Goal: Task Accomplishment & Management: Use online tool/utility

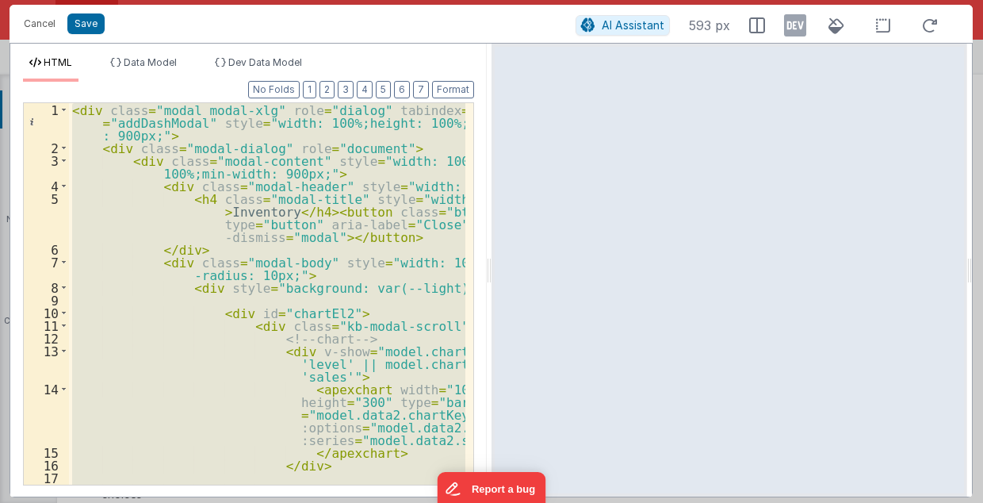
scroll to position [1126, 0]
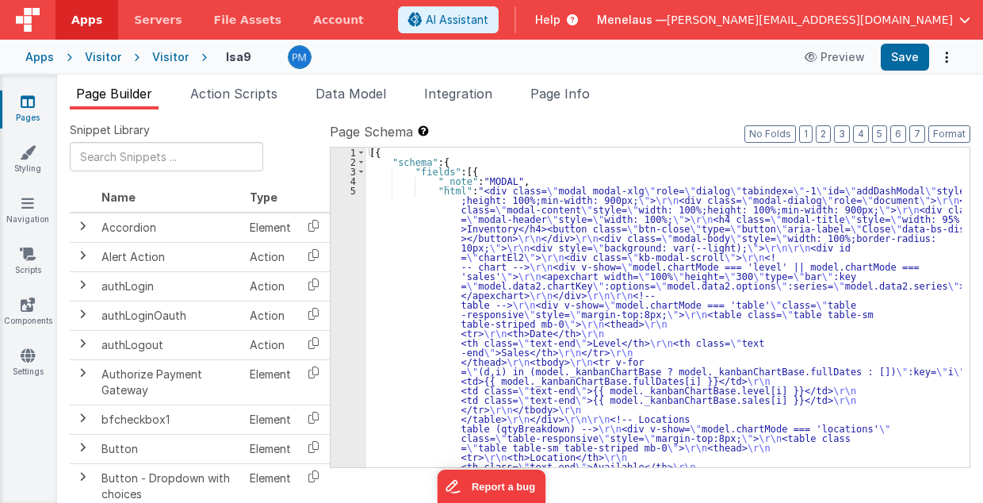
click at [561, 21] on span "Help" at bounding box center [547, 20] width 25 height 16
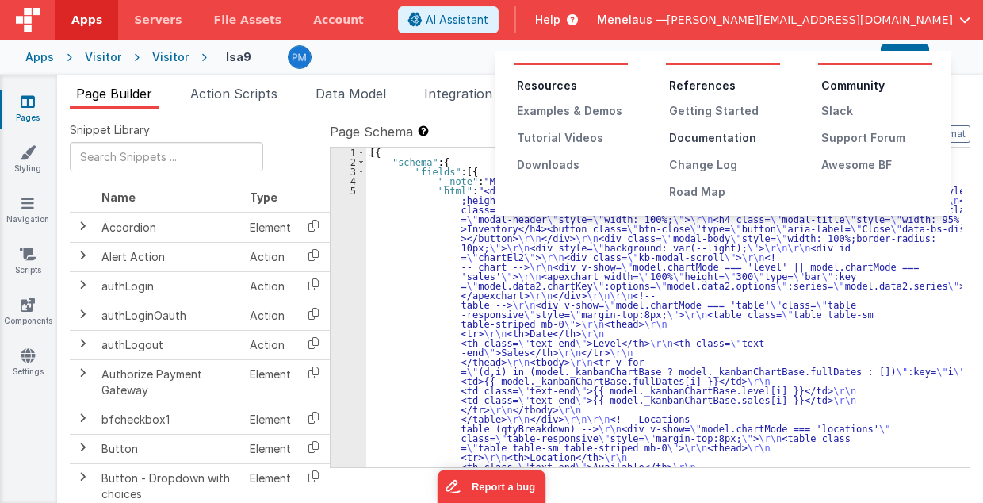
click at [696, 135] on div "Documentation" at bounding box center [724, 138] width 111 height 16
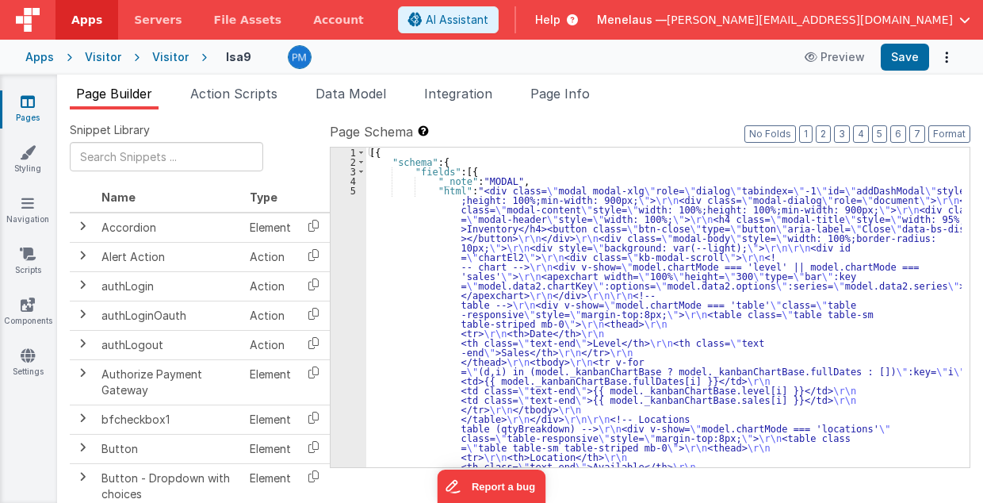
click at [43, 56] on div "Apps" at bounding box center [39, 57] width 29 height 16
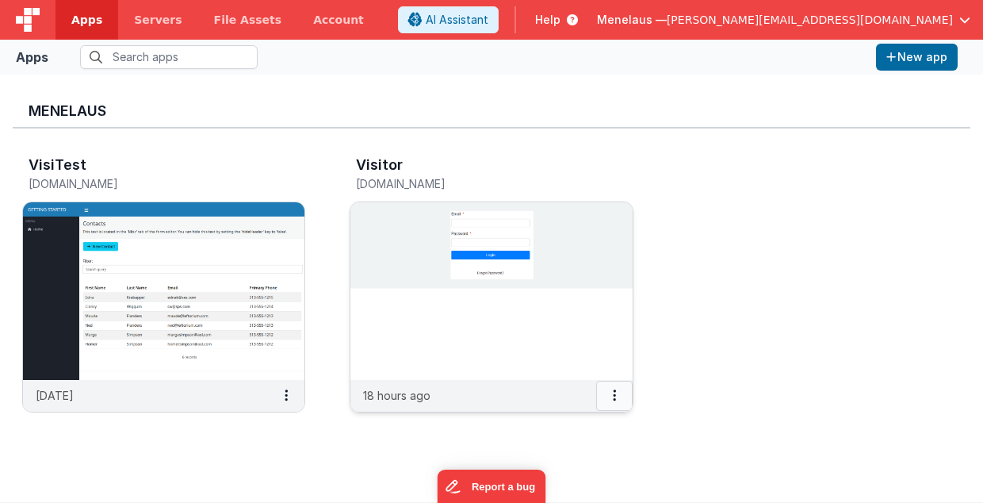
click at [612, 395] on button at bounding box center [614, 396] width 36 height 30
click at [587, 420] on link "Settings" at bounding box center [578, 426] width 109 height 29
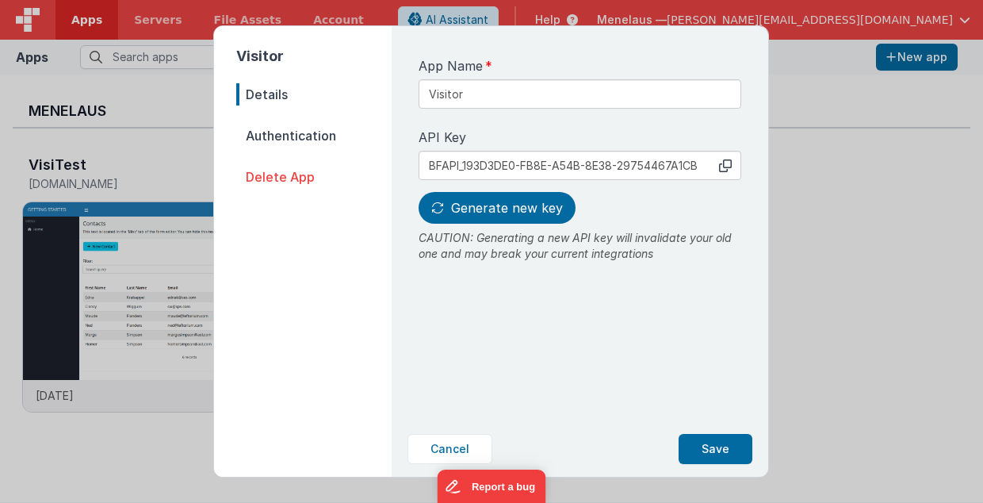
click at [295, 130] on span "Authentication" at bounding box center [313, 136] width 155 height 22
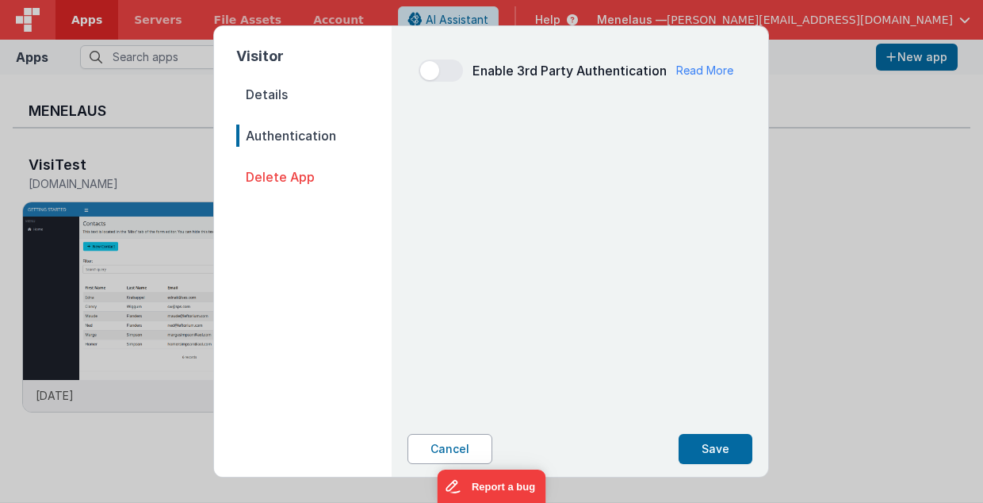
click at [462, 452] on button "Cancel" at bounding box center [450, 449] width 85 height 30
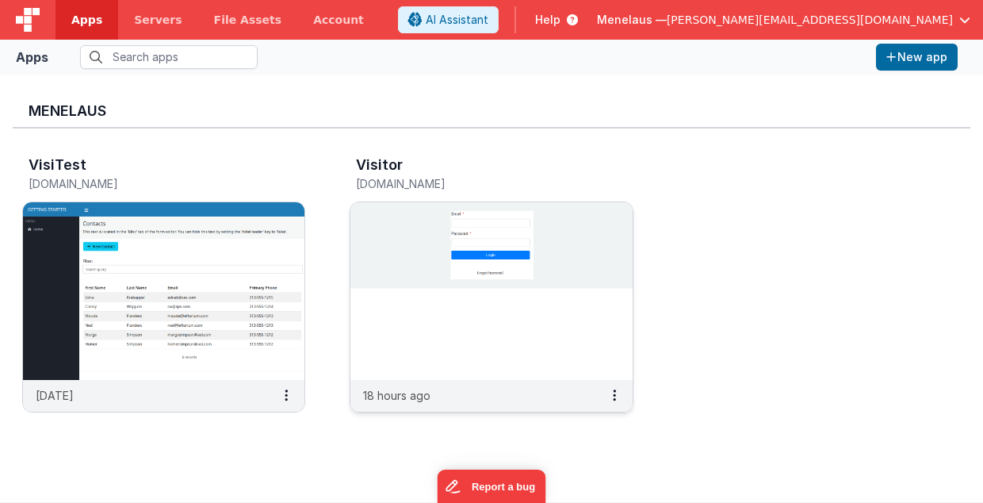
click at [596, 243] on img at bounding box center [492, 291] width 282 height 178
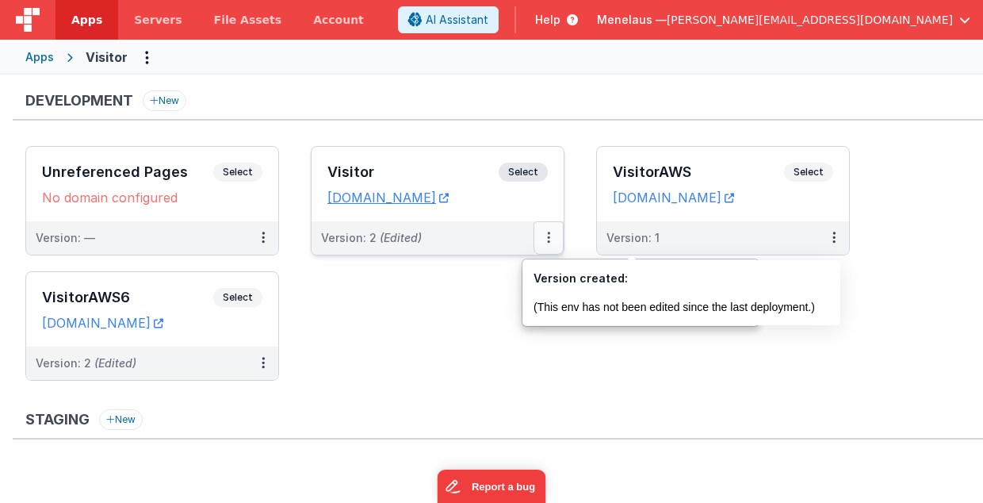
click at [548, 237] on icon at bounding box center [548, 237] width 3 height 1
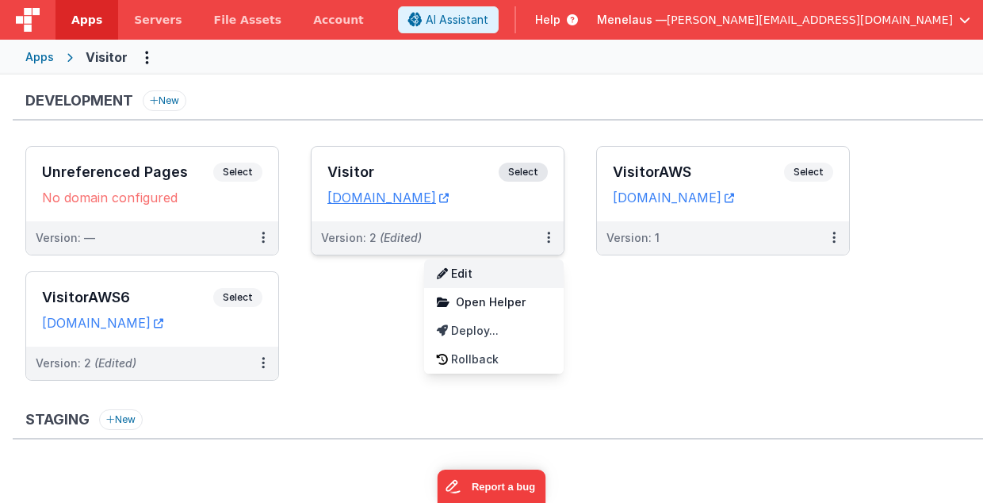
click at [481, 272] on link "Edit" at bounding box center [494, 273] width 140 height 29
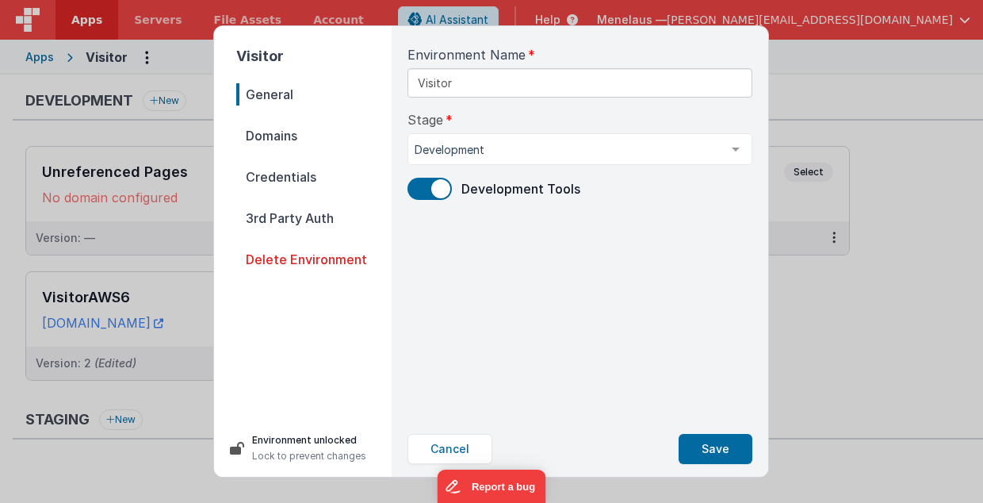
click at [281, 176] on span "Credentials" at bounding box center [313, 177] width 155 height 22
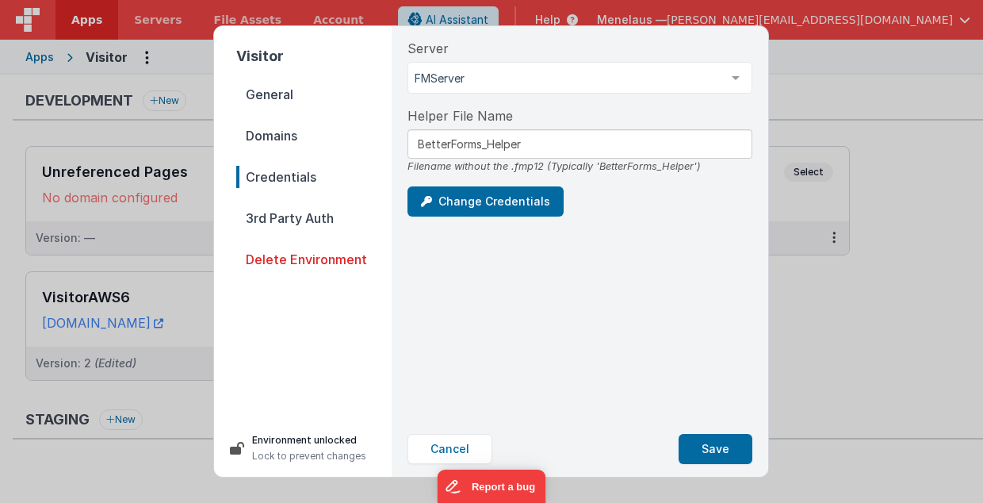
click at [287, 136] on span "Domains" at bounding box center [313, 136] width 155 height 22
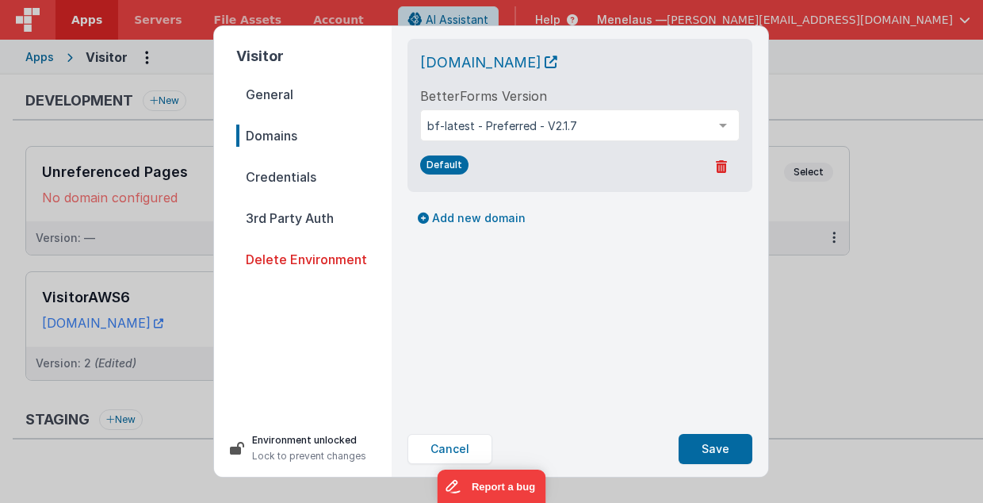
click at [933, 335] on div "Visitor General Domains Credentials 3rd Party Auth Delete Environment Environme…" at bounding box center [491, 251] width 983 height 503
click at [445, 447] on button "Cancel" at bounding box center [450, 449] width 85 height 30
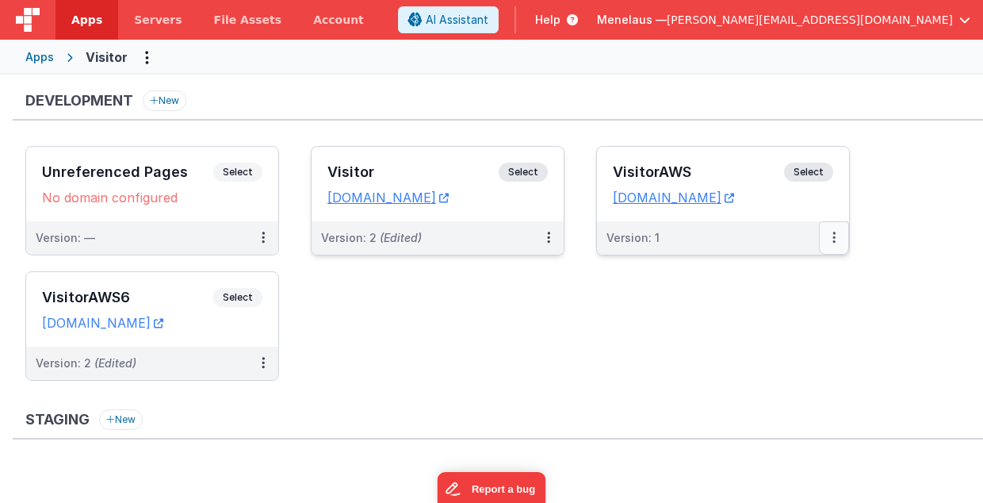
click at [835, 237] on icon at bounding box center [834, 237] width 3 height 1
click at [767, 266] on link "Edit" at bounding box center [780, 273] width 140 height 29
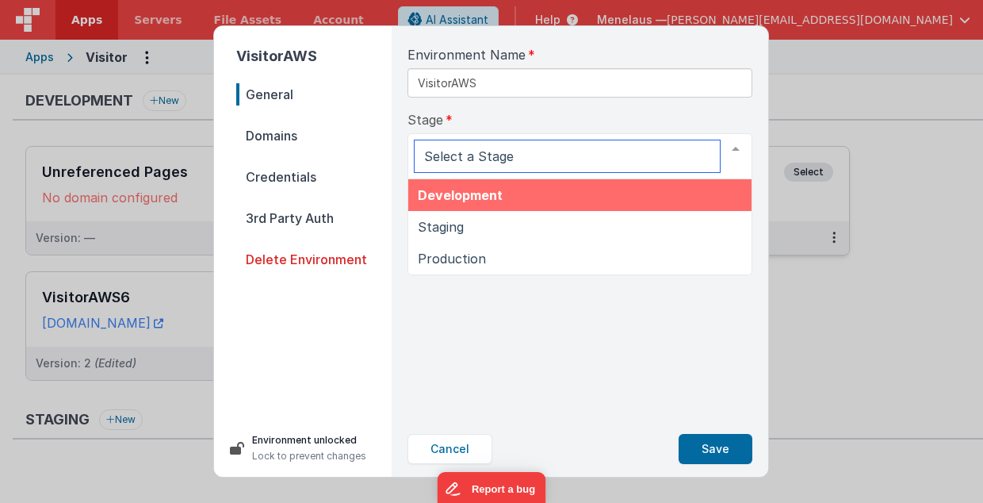
click at [724, 146] on div at bounding box center [736, 149] width 32 height 30
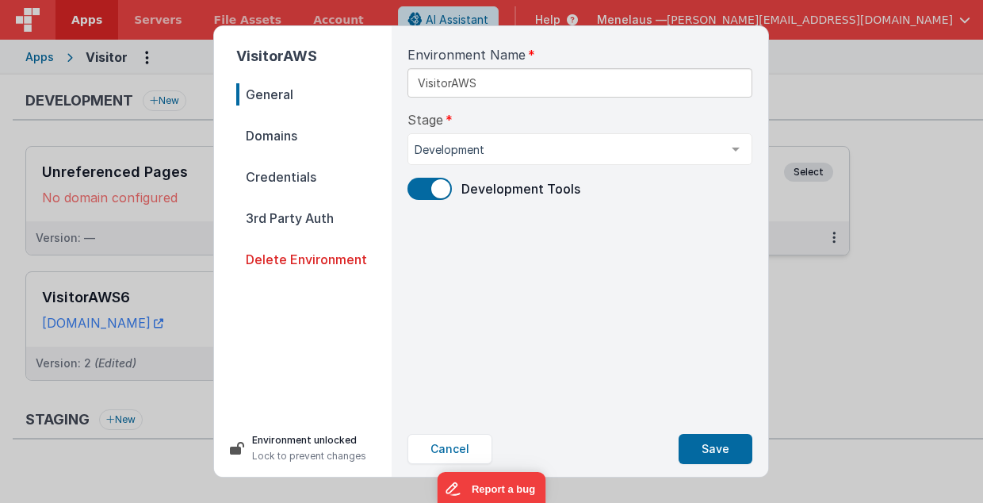
click at [822, 305] on div "VisitorAWS General Domains Credentials 3rd Party Auth Delete Environment Enviro…" at bounding box center [491, 251] width 983 height 503
click at [795, 238] on div "VisitorAWS General Domains Credentials 3rd Party Auth Delete Environment Enviro…" at bounding box center [491, 251] width 983 height 503
click at [461, 448] on button "Cancel" at bounding box center [450, 449] width 85 height 30
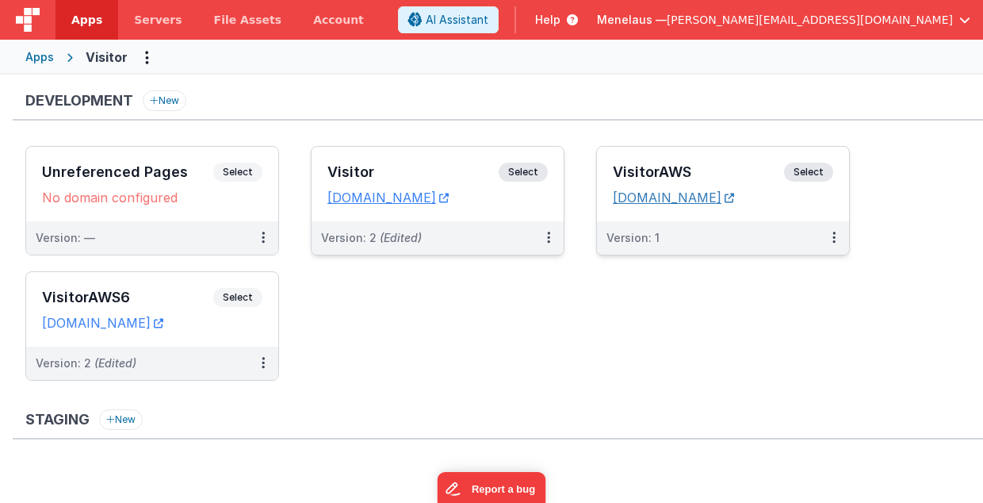
click at [702, 196] on link "menelaus.clientportal.cloud" at bounding box center [673, 198] width 121 height 16
click at [717, 228] on div "Version: 1" at bounding box center [723, 237] width 252 height 33
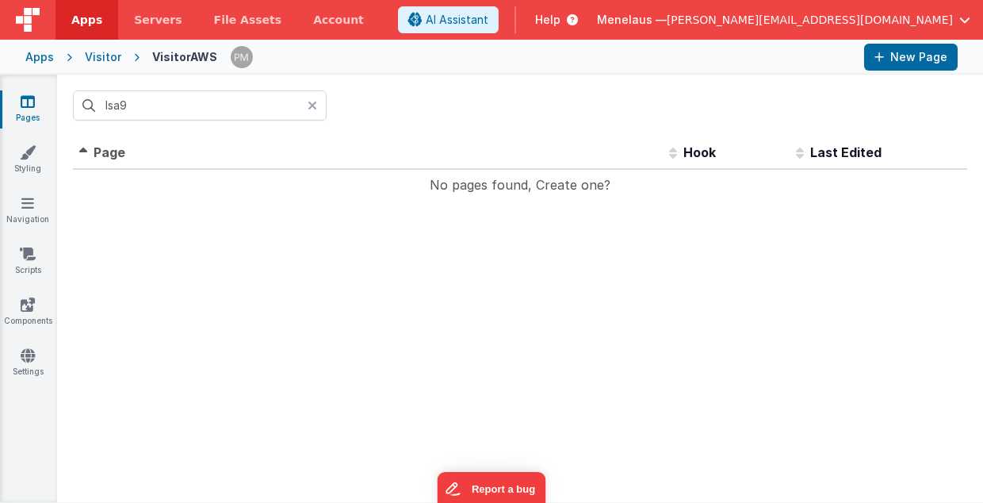
click at [35, 57] on div "Apps" at bounding box center [39, 57] width 29 height 16
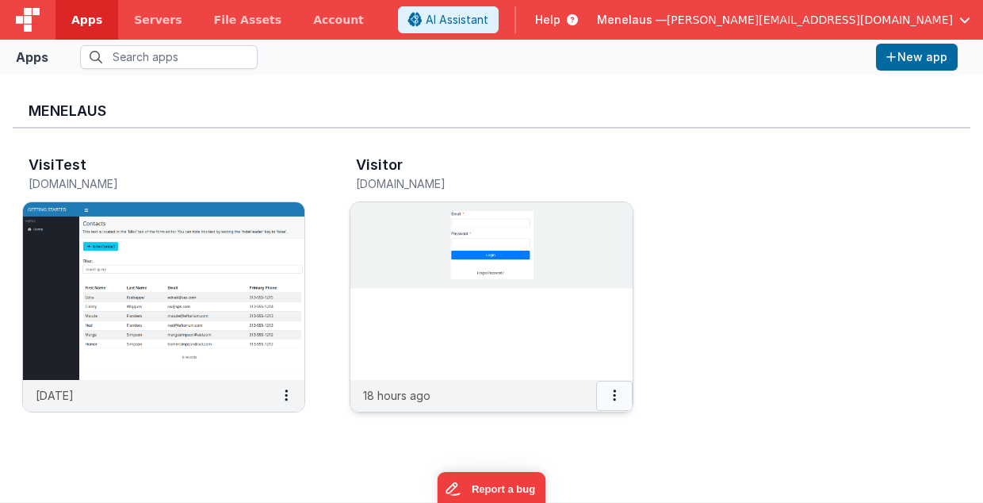
click at [620, 395] on button at bounding box center [614, 396] width 36 height 30
click at [584, 427] on link "Settings" at bounding box center [578, 426] width 109 height 29
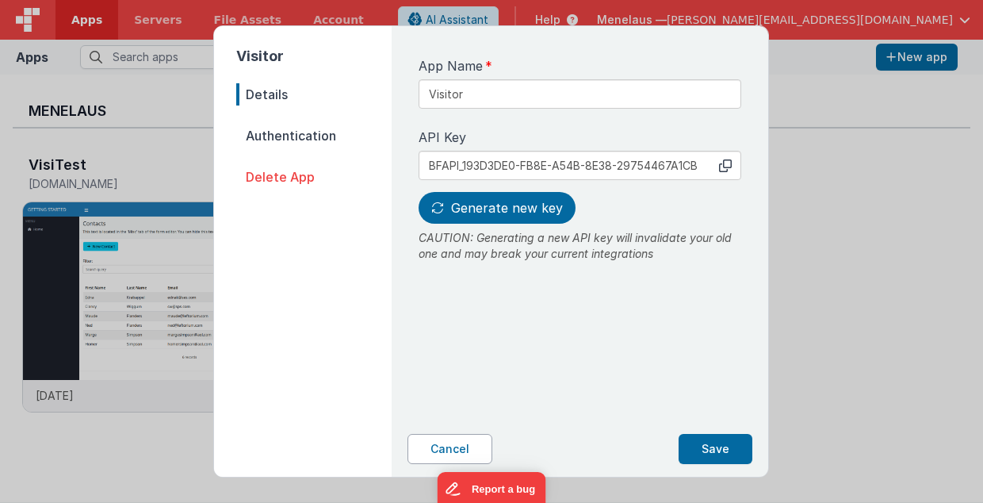
click at [462, 456] on button "Cancel" at bounding box center [450, 449] width 85 height 30
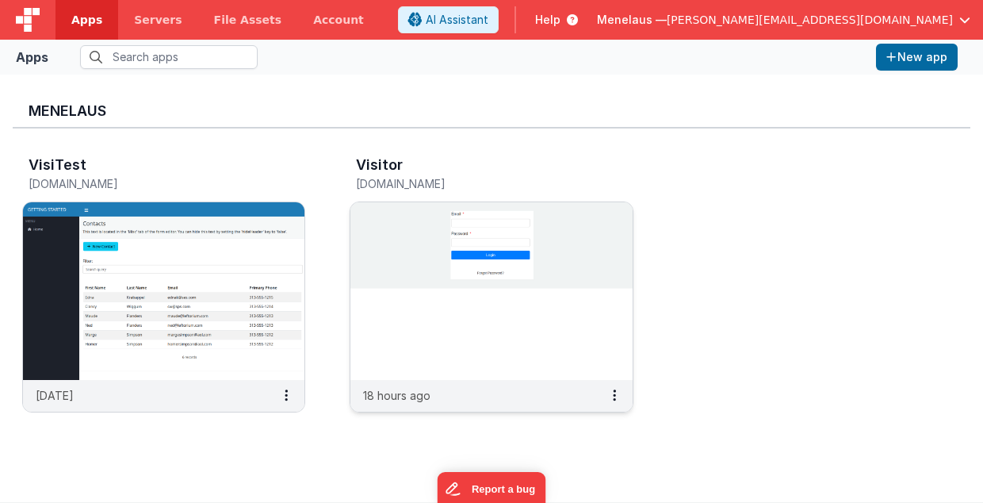
click at [502, 378] on img at bounding box center [492, 291] width 282 height 178
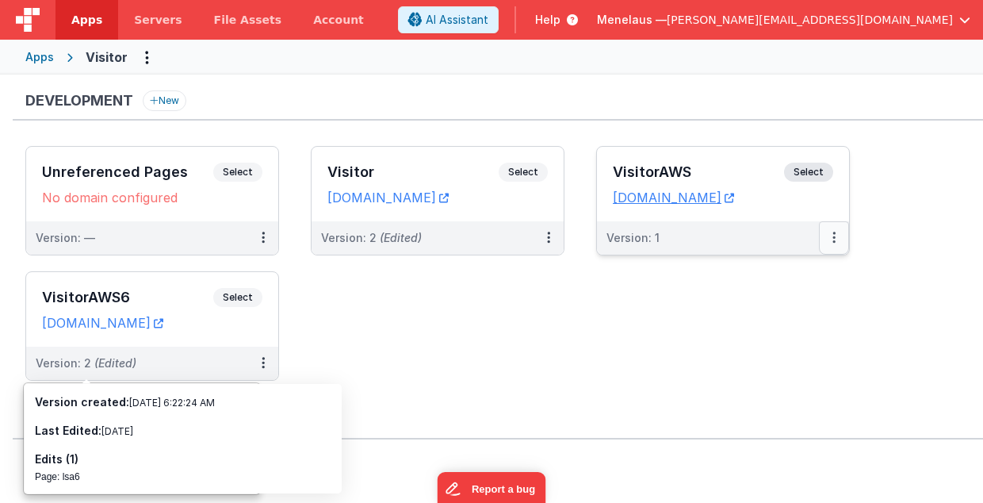
click at [832, 236] on button at bounding box center [834, 237] width 30 height 33
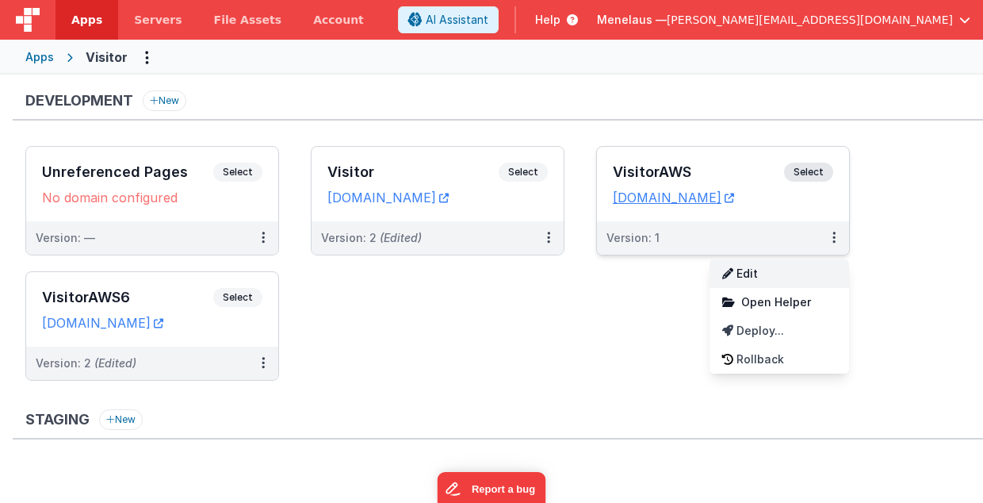
click at [749, 272] on link "Edit" at bounding box center [780, 273] width 140 height 29
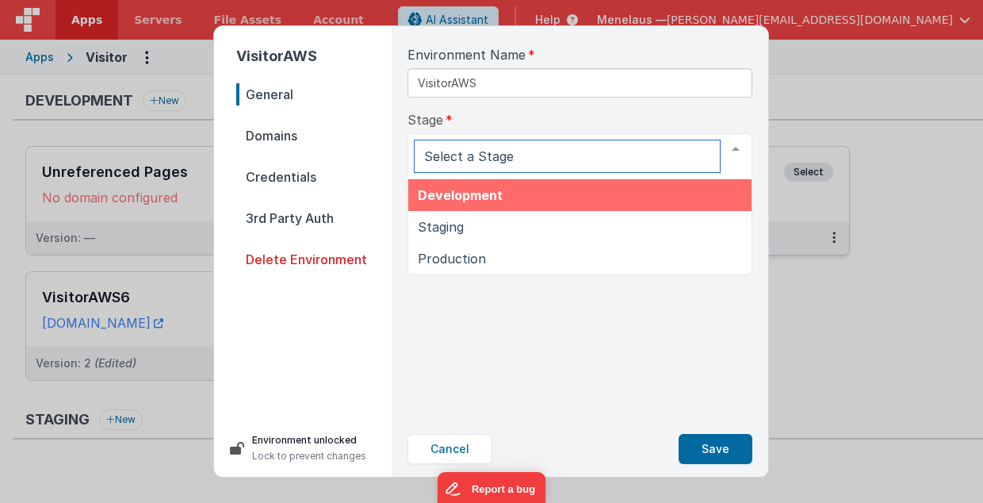
click at [724, 148] on div at bounding box center [736, 149] width 32 height 30
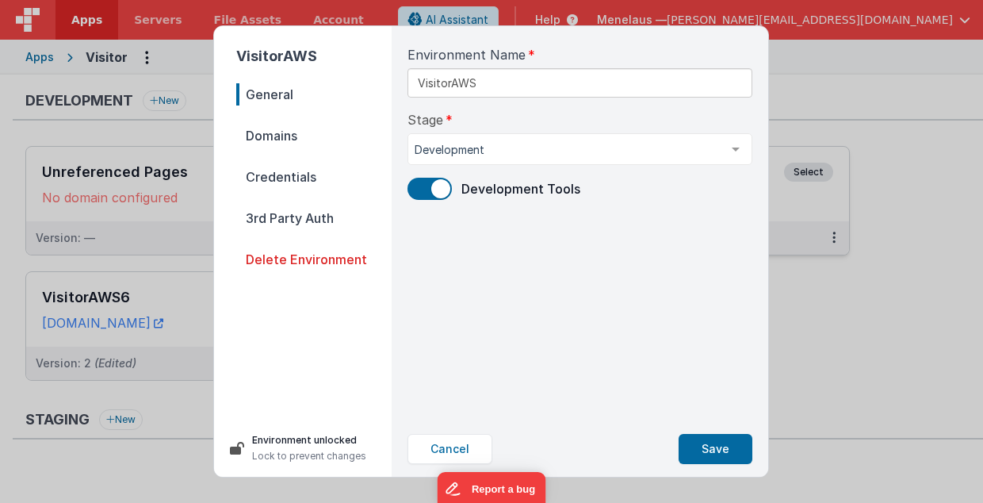
click at [301, 135] on span "Domains" at bounding box center [313, 136] width 155 height 22
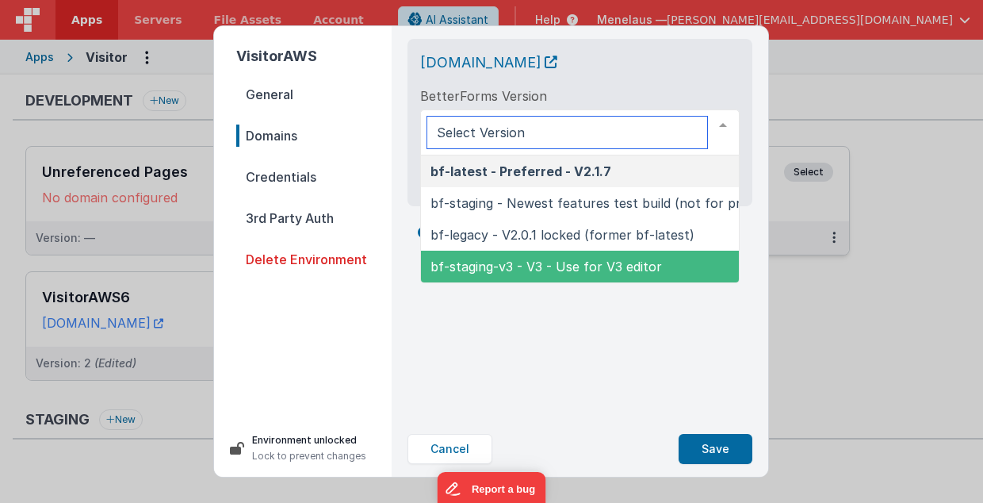
click at [547, 270] on span "bf-staging-v3 - V3 - Use for V3 editor" at bounding box center [547, 267] width 232 height 16
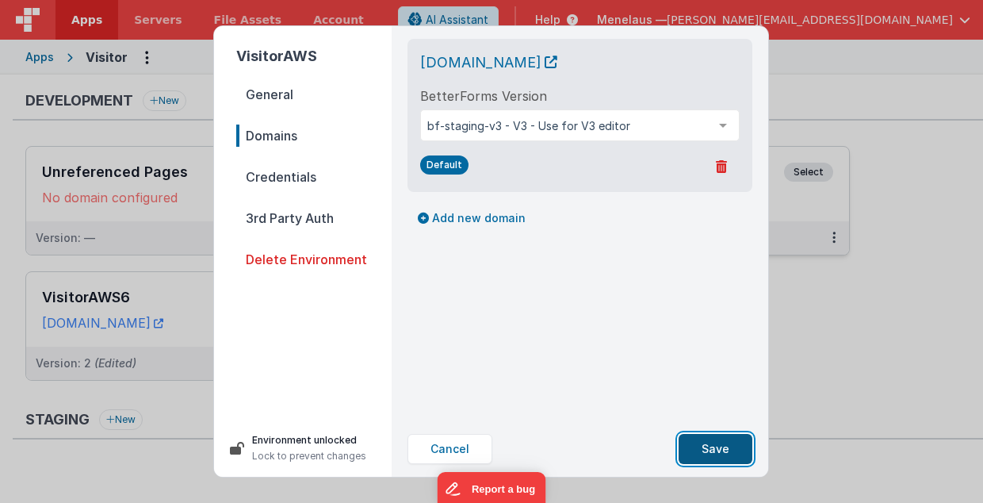
click at [715, 443] on button "Save" at bounding box center [716, 449] width 74 height 30
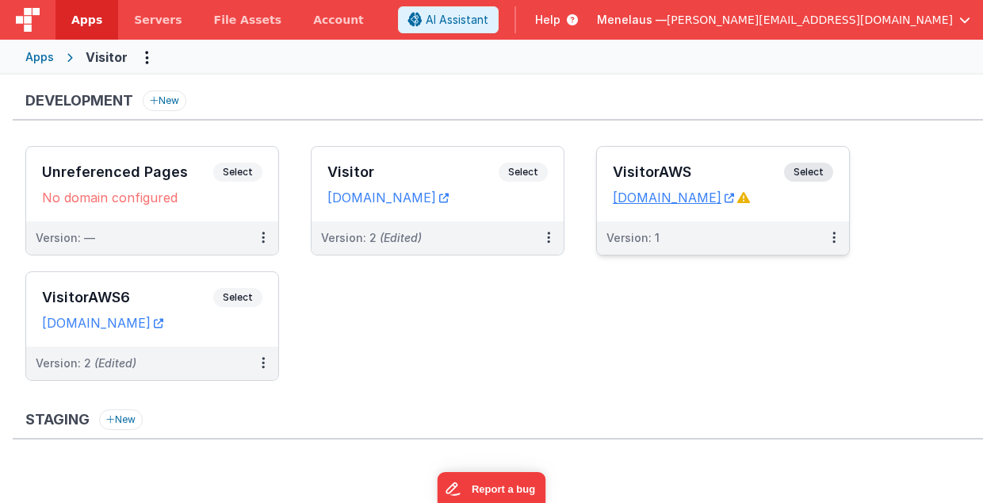
click at [726, 254] on ul "Unreferenced Pages Select URLs No domain configured Version: — Visitor Select U…" at bounding box center [504, 271] width 958 height 251
click at [715, 237] on div "Version: 1" at bounding box center [713, 238] width 213 height 16
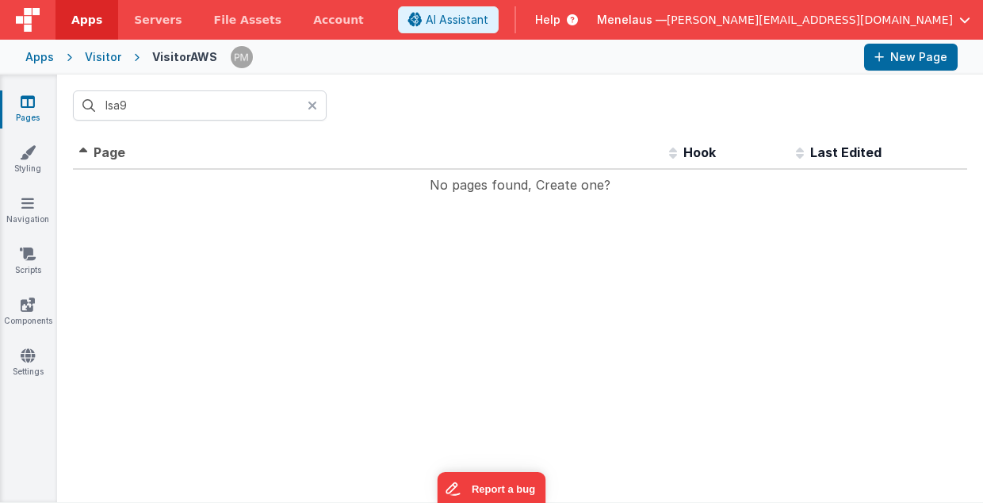
click at [312, 105] on icon at bounding box center [313, 105] width 10 height 13
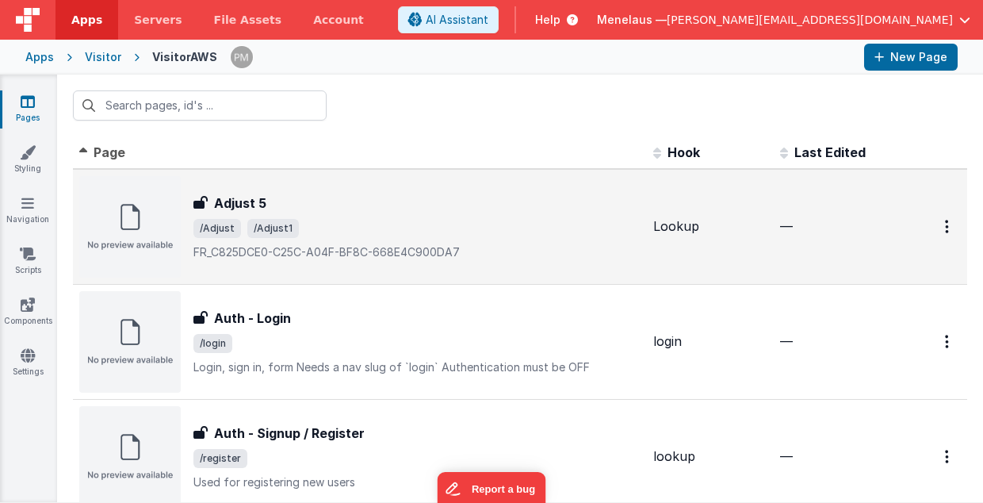
click at [246, 201] on h3 "Adjust 5" at bounding box center [240, 203] width 52 height 19
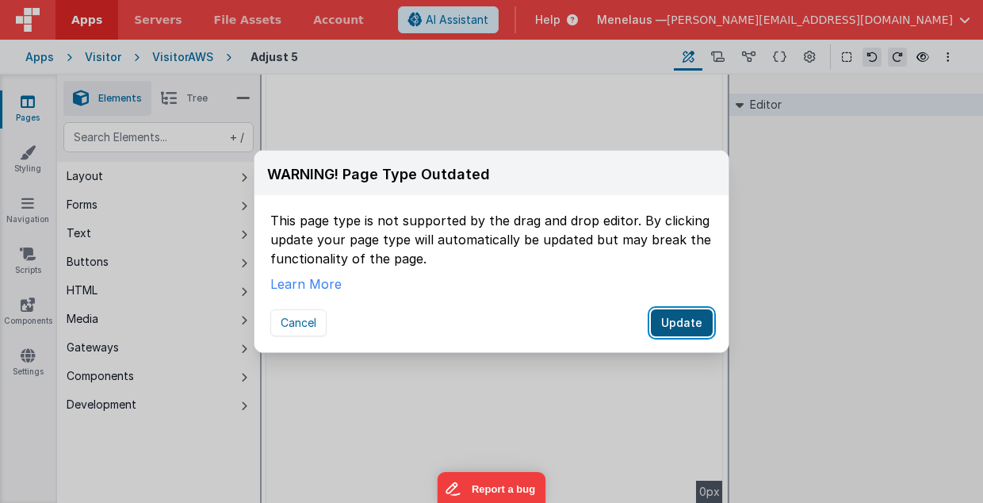
click at [696, 320] on button "Update" at bounding box center [682, 322] width 62 height 27
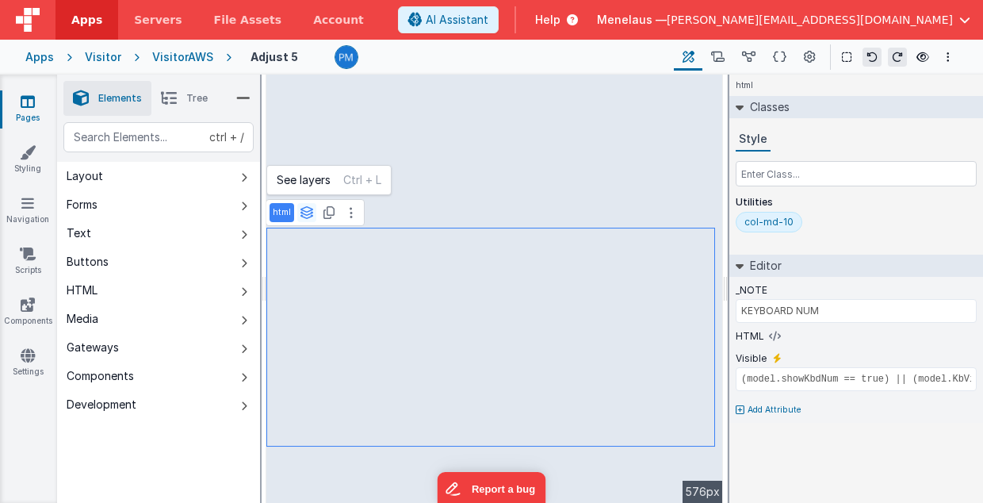
click at [306, 212] on icon at bounding box center [307, 212] width 14 height 13
click at [194, 97] on span "Tree" at bounding box center [196, 98] width 21 height 13
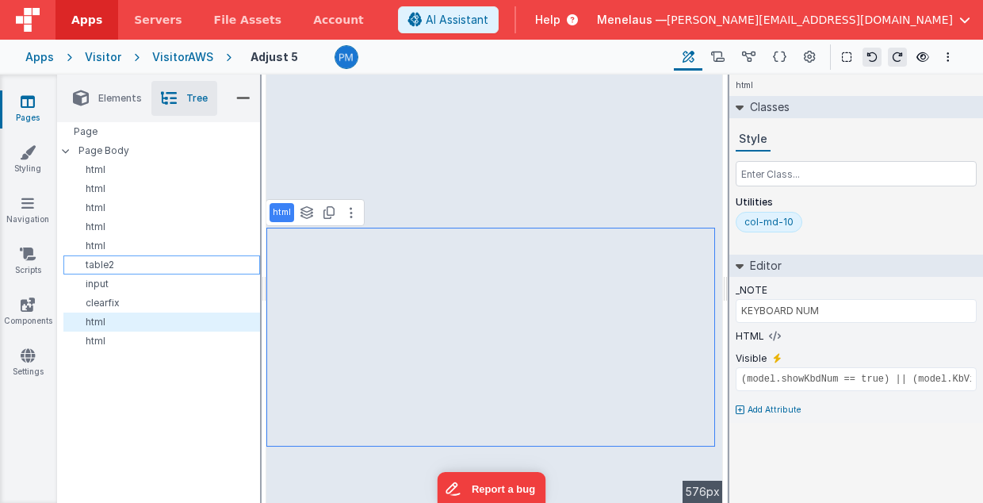
click at [114, 262] on p "table2" at bounding box center [165, 265] width 190 height 13
select select
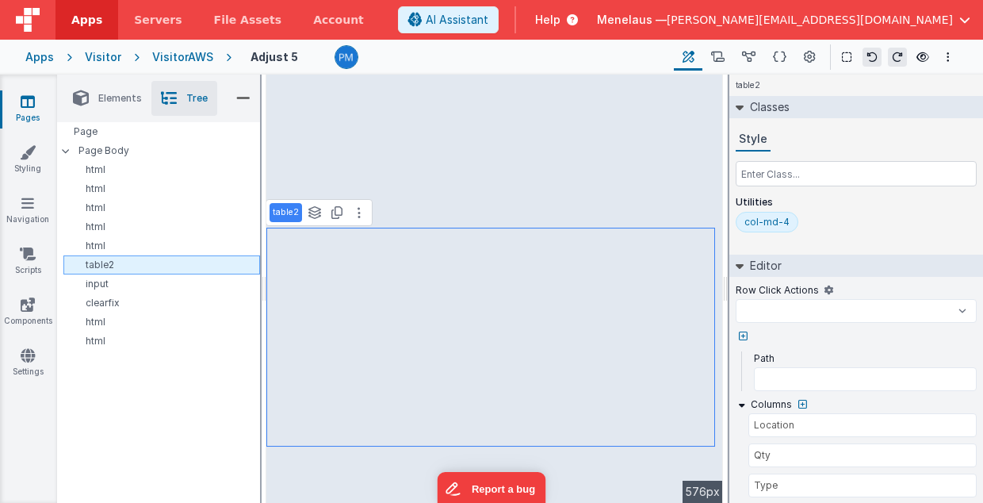
select select
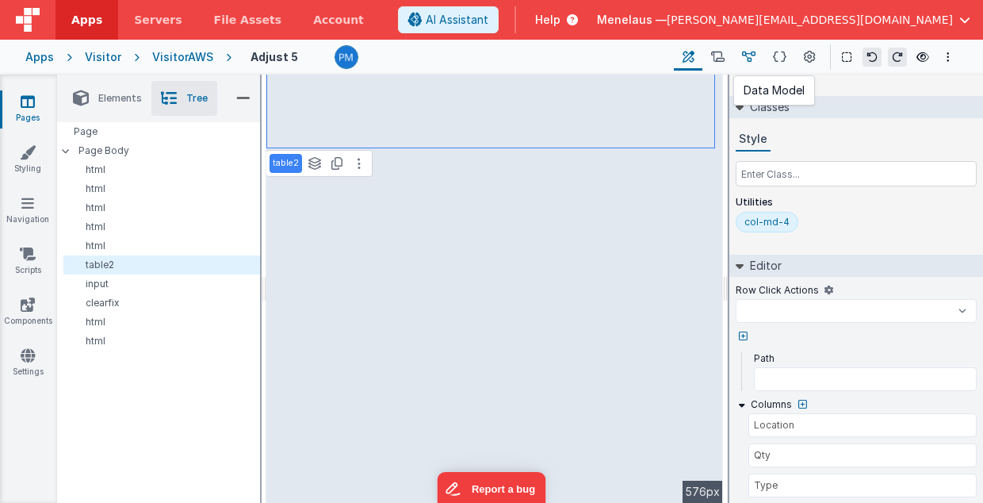
select select
click at [749, 57] on icon at bounding box center [748, 57] width 13 height 17
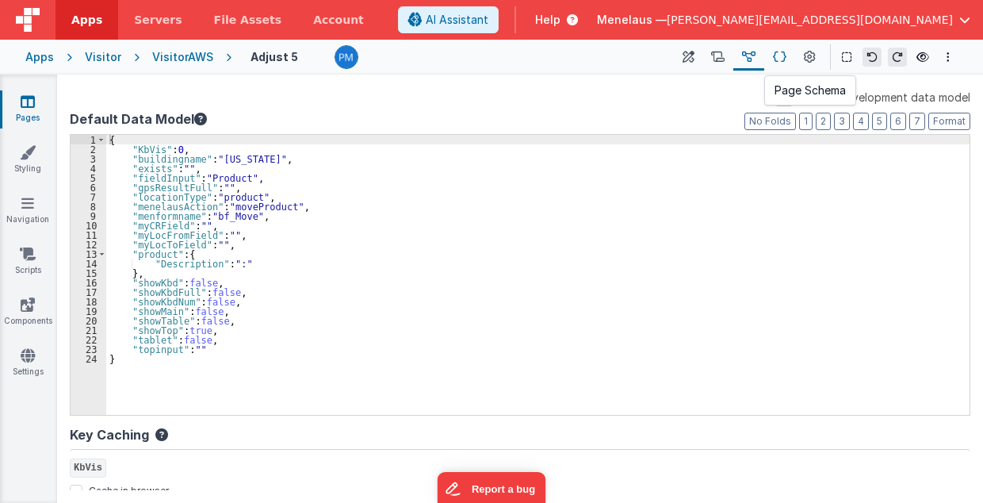
click at [777, 56] on icon at bounding box center [779, 57] width 13 height 17
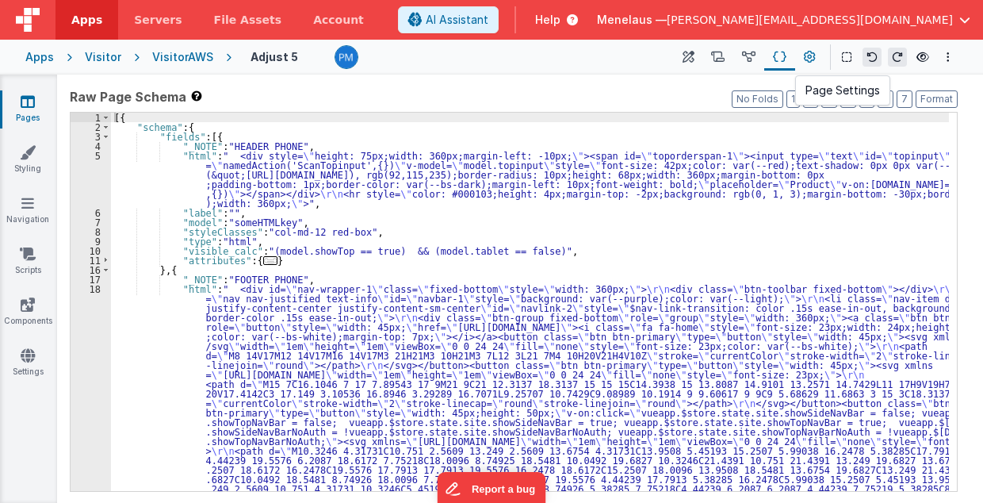
click at [808, 57] on icon at bounding box center [810, 57] width 12 height 17
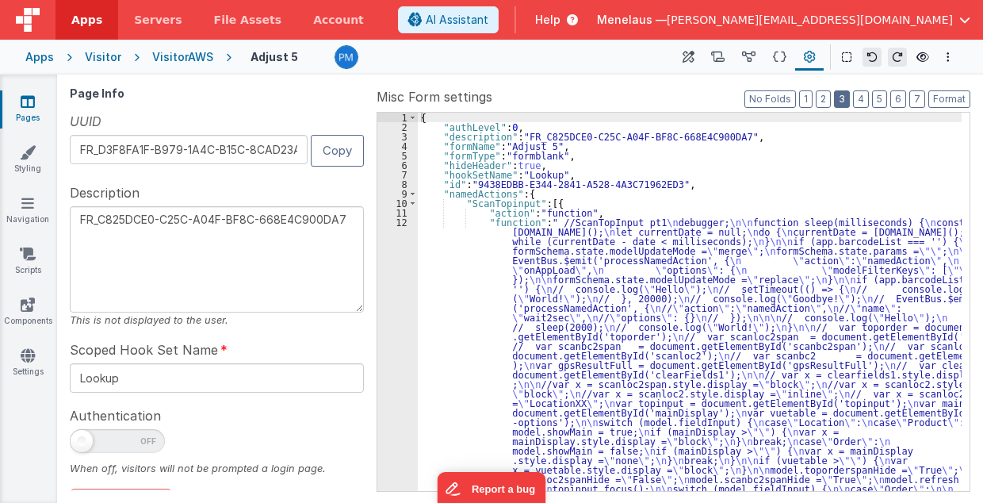
click at [849, 103] on button "3" at bounding box center [842, 98] width 16 height 17
